Goal: Download file/media

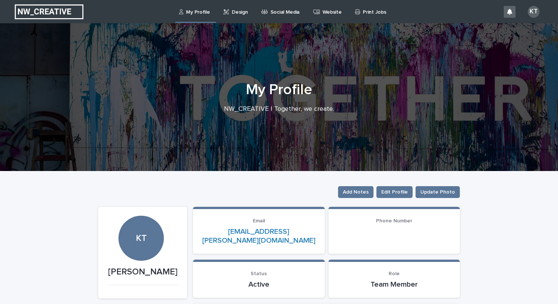
click at [233, 14] on p "Design" at bounding box center [240, 7] width 16 height 15
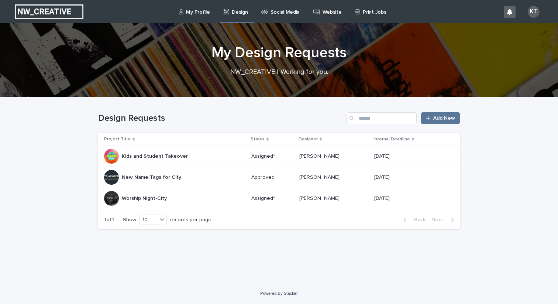
click at [159, 177] on p "New Name Tags for City" at bounding box center [152, 177] width 61 height 8
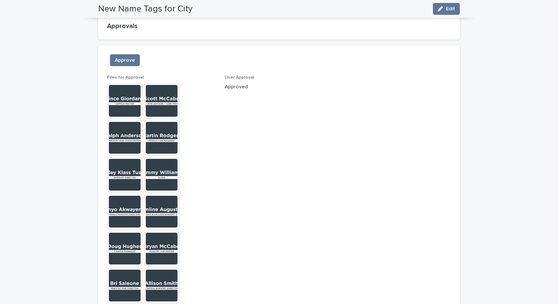
scroll to position [666, 0]
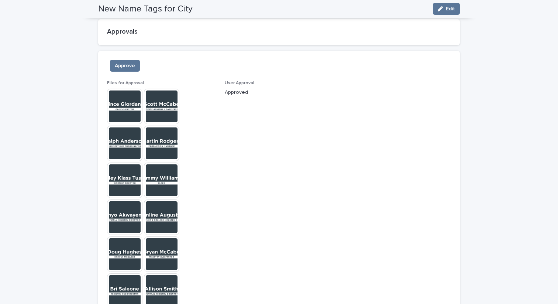
click at [116, 91] on img at bounding box center [124, 106] width 35 height 35
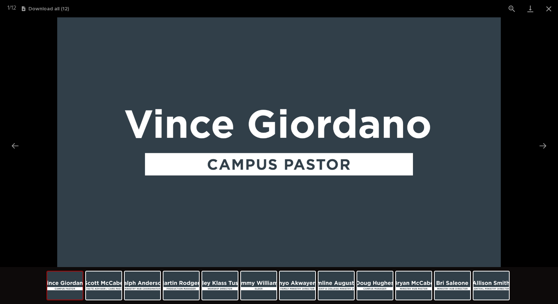
click at [49, 11] on button "Download all ( 12 )" at bounding box center [45, 8] width 47 height 5
